Goal: Find contact information: Find contact information

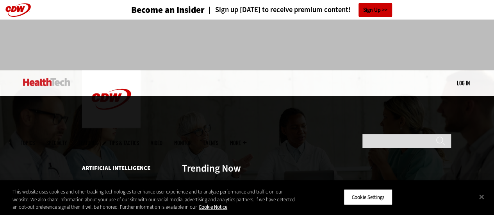
click at [35, 140] on span "Topics" at bounding box center [28, 143] width 14 height 6
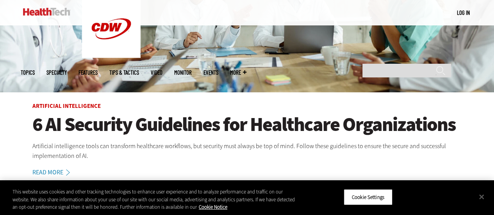
scroll to position [187, 0]
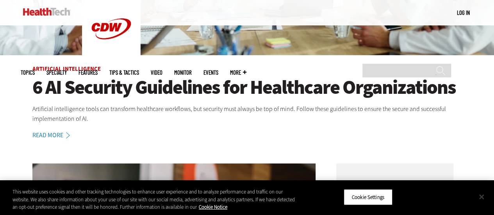
click at [480, 196] on button "Close" at bounding box center [481, 196] width 17 height 17
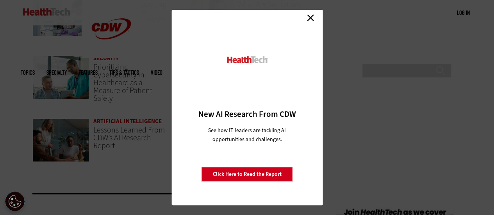
scroll to position [1702, 0]
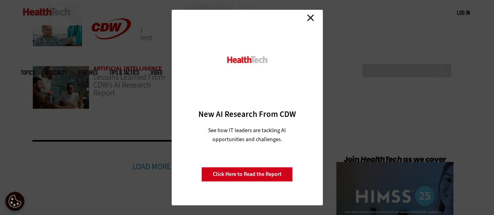
click at [308, 16] on link "Close" at bounding box center [311, 18] width 12 height 12
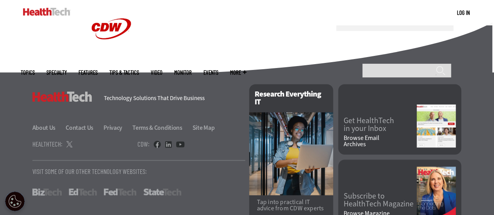
scroll to position [2008, 0]
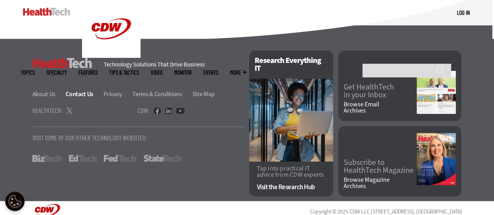
click at [82, 90] on link "Contact Us" at bounding box center [84, 94] width 37 height 8
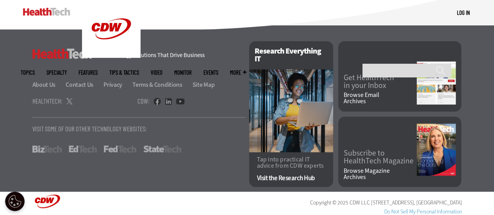
scroll to position [623, 0]
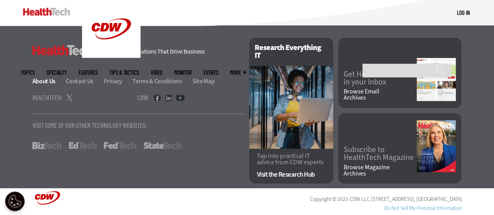
click at [48, 80] on link "About Us" at bounding box center [48, 81] width 32 height 8
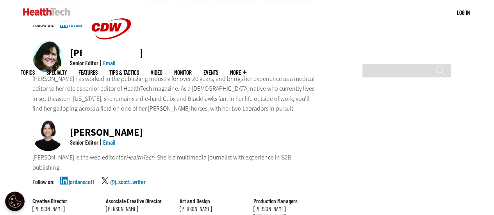
scroll to position [662, 0]
